Goal: Transaction & Acquisition: Purchase product/service

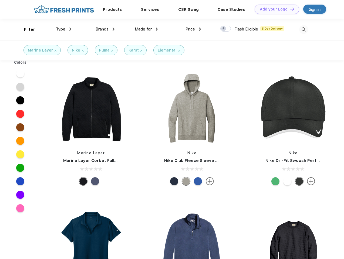
click at [275, 9] on link "Add your Logo Design Tool" at bounding box center [277, 9] width 45 height 9
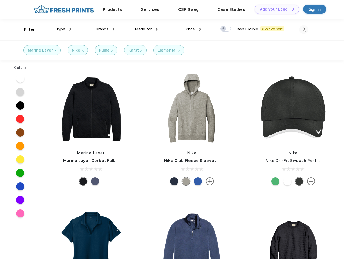
click at [0, 0] on div "Design Tool" at bounding box center [0, 0] width 0 height 0
click at [290, 9] on link "Add your Logo Design Tool" at bounding box center [277, 9] width 45 height 9
click at [26, 29] on div "Filter" at bounding box center [29, 29] width 11 height 6
click at [64, 29] on span "Type" at bounding box center [60, 29] width 9 height 5
click at [105, 29] on span "Brands" at bounding box center [102, 29] width 13 height 5
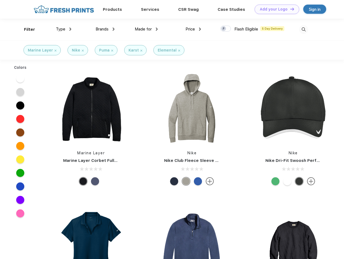
click at [146, 29] on span "Made for" at bounding box center [143, 29] width 17 height 5
click at [193, 29] on span "Price" at bounding box center [190, 29] width 9 height 5
click at [226, 29] on div at bounding box center [225, 29] width 11 height 6
click at [224, 29] on input "checkbox" at bounding box center [222, 27] width 4 height 4
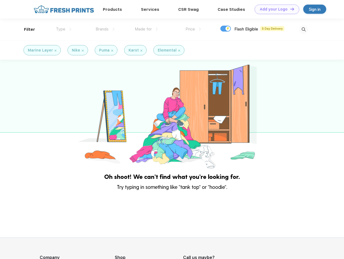
click at [304, 29] on img at bounding box center [303, 29] width 9 height 9
